Goal: Task Accomplishment & Management: Manage account settings

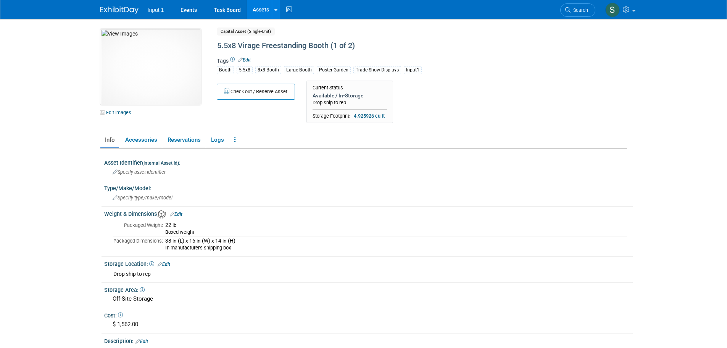
click at [258, 11] on link "Assets" at bounding box center [261, 9] width 28 height 19
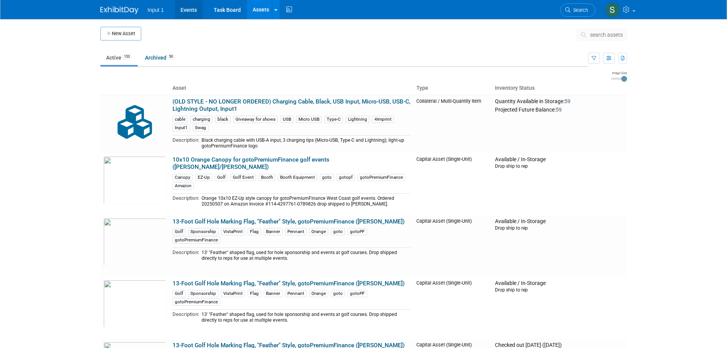
click at [194, 11] on link "Events" at bounding box center [189, 9] width 28 height 19
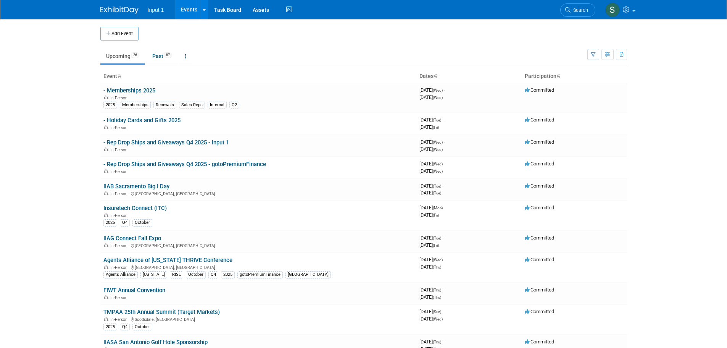
click at [227, 145] on link "- Rep Drop Ships and Giveaways Q4 2025 - Input 1" at bounding box center [166, 142] width 126 height 7
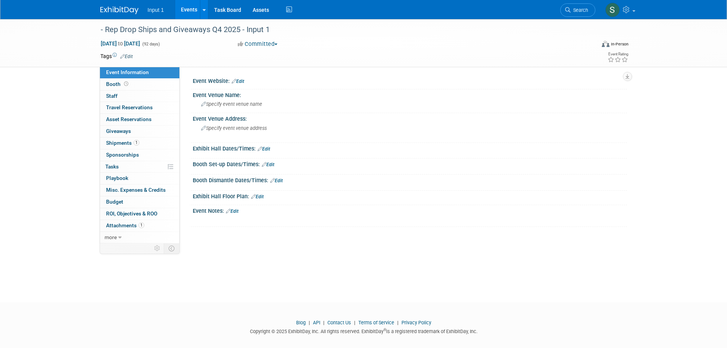
click at [559, 167] on div "Booth Set-up Dates/Times: Edit Save Changes Cancel" at bounding box center [408, 166] width 438 height 16
